Goal: Use online tool/utility: Utilize a website feature to perform a specific function

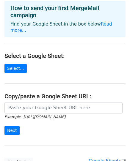
scroll to position [59, 0]
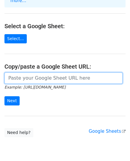
click at [32, 72] on input "url" at bounding box center [63, 77] width 118 height 11
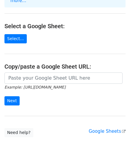
drag, startPoint x: 26, startPoint y: 82, endPoint x: 105, endPoint y: 82, distance: 79.5
click at [105, 82] on form "Example: [URL][DOMAIN_NAME] Next" at bounding box center [64, 88] width 121 height 33
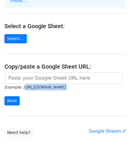
drag, startPoint x: 20, startPoint y: 82, endPoint x: 92, endPoint y: 86, distance: 72.1
click at [92, 86] on form "Example: [URL][DOMAIN_NAME] Next" at bounding box center [64, 88] width 121 height 33
copy form "[URL][DOMAIN_NAME]"
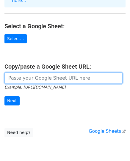
click at [59, 72] on input "url" at bounding box center [63, 77] width 118 height 11
paste input "[URL][DOMAIN_NAME]"
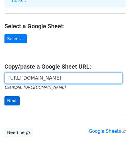
type input "[URL][DOMAIN_NAME]"
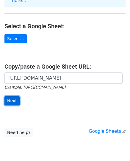
click at [16, 96] on input "Next" at bounding box center [11, 100] width 15 height 9
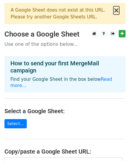
click at [116, 11] on button "×" at bounding box center [116, 10] width 6 height 7
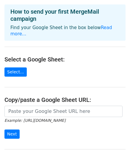
scroll to position [59, 0]
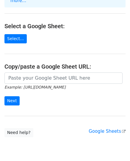
drag, startPoint x: 20, startPoint y: 82, endPoint x: 103, endPoint y: 83, distance: 83.3
click at [103, 83] on form "Example: https://docs.google.com/spreadsheets/d/abc/edit Next" at bounding box center [64, 88] width 121 height 33
copy small "https://docs.google.com/spreadsheets/d/abc/edit"
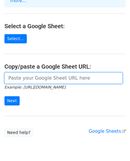
click at [24, 74] on input "url" at bounding box center [63, 77] width 118 height 11
type input "https://docs.google.com/spreadsheets/d/abc/edit"
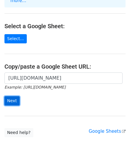
click at [14, 96] on input "Next" at bounding box center [11, 100] width 15 height 9
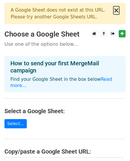
click at [115, 11] on button "×" at bounding box center [116, 10] width 6 height 7
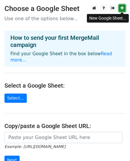
click at [123, 10] on icon at bounding box center [121, 8] width 3 height 4
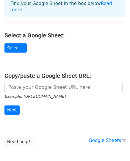
scroll to position [17, 0]
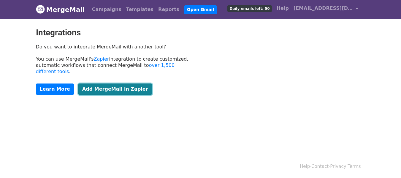
click at [97, 83] on link "Add MergeMail in Zapier" at bounding box center [115, 88] width 74 height 11
